Goal: Transaction & Acquisition: Book appointment/travel/reservation

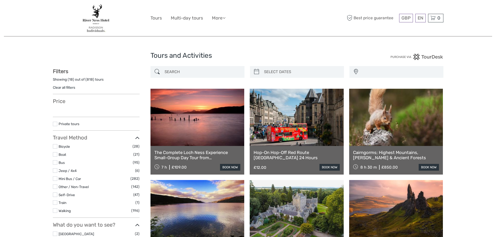
select select
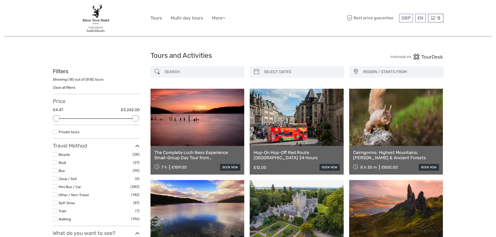
type input "05/09/2025"
click at [268, 70] on input "search" at bounding box center [301, 71] width 79 height 9
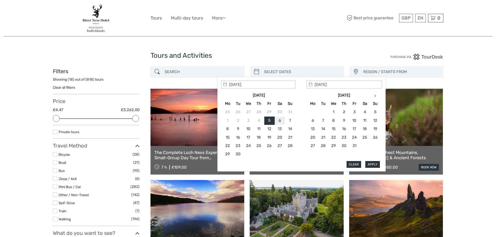
type input "06/09/2025"
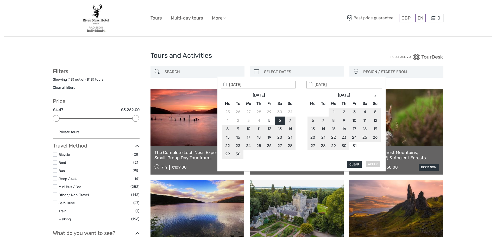
type input "06/09/2025"
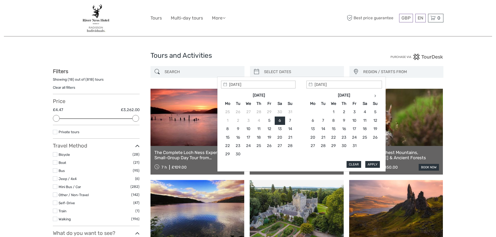
type input "06/09/2025"
click at [373, 166] on button "Apply" at bounding box center [372, 164] width 15 height 7
type input "[DATE] - [DATE]"
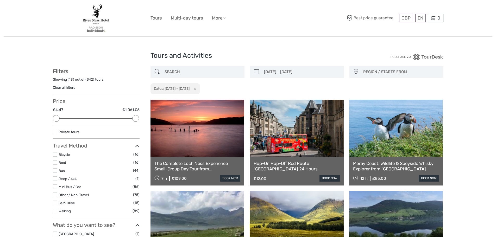
click at [213, 74] on input "search" at bounding box center [202, 71] width 79 height 9
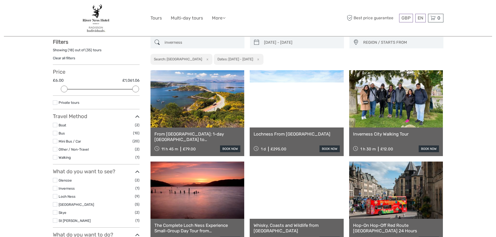
scroll to position [30, 0]
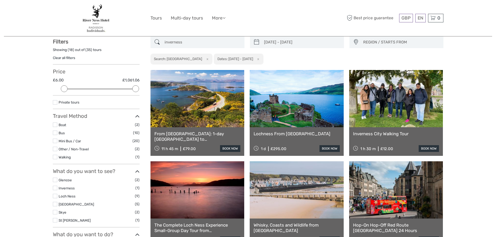
type input "inverness"
click at [207, 108] on link at bounding box center [198, 98] width 94 height 57
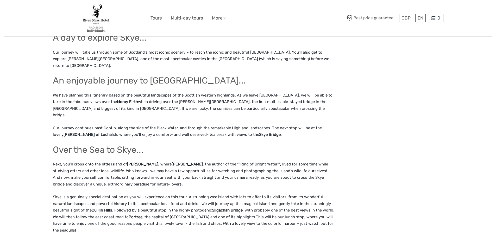
scroll to position [365, 0]
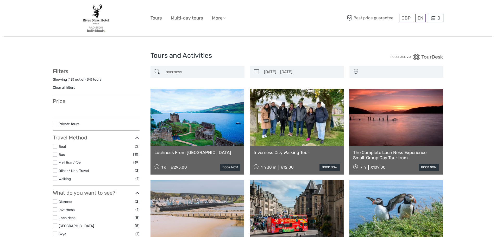
select select
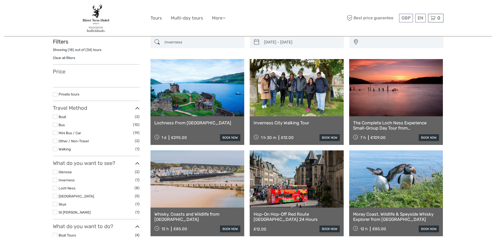
type input "[DATE] - [DATE]"
select select
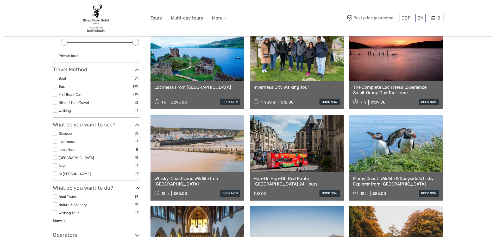
scroll to position [56, 0]
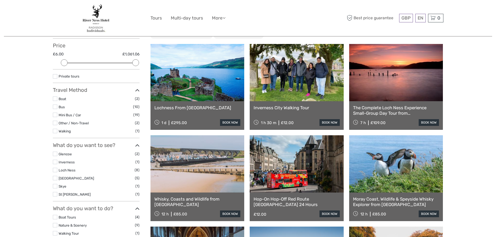
click at [190, 86] on link at bounding box center [198, 72] width 94 height 57
